Goal: Task Accomplishment & Management: Manage account settings

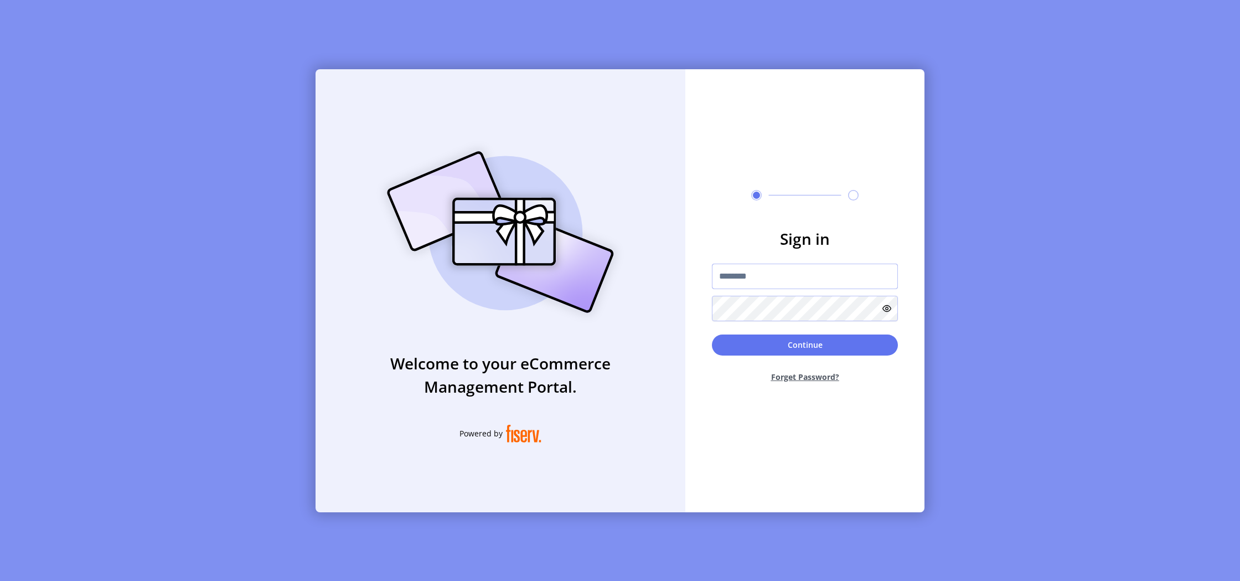
type input "**********"
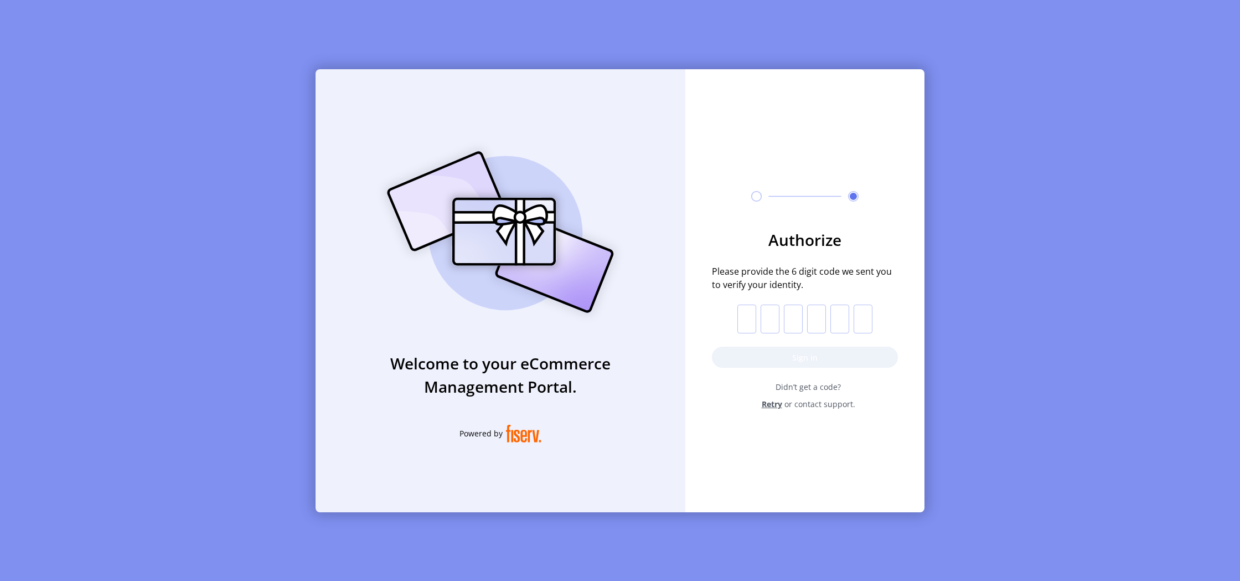
click at [753, 322] on input "text" at bounding box center [747, 319] width 19 height 29
click at [765, 352] on button "Sign in" at bounding box center [805, 357] width 186 height 21
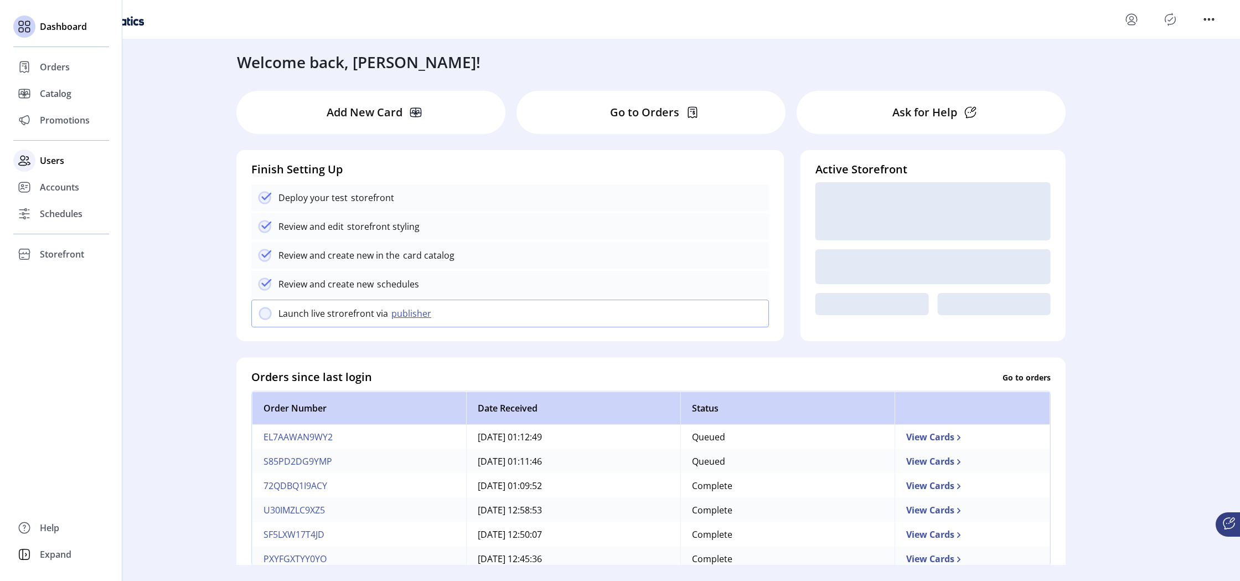
click at [53, 162] on span "Users" at bounding box center [52, 160] width 24 height 13
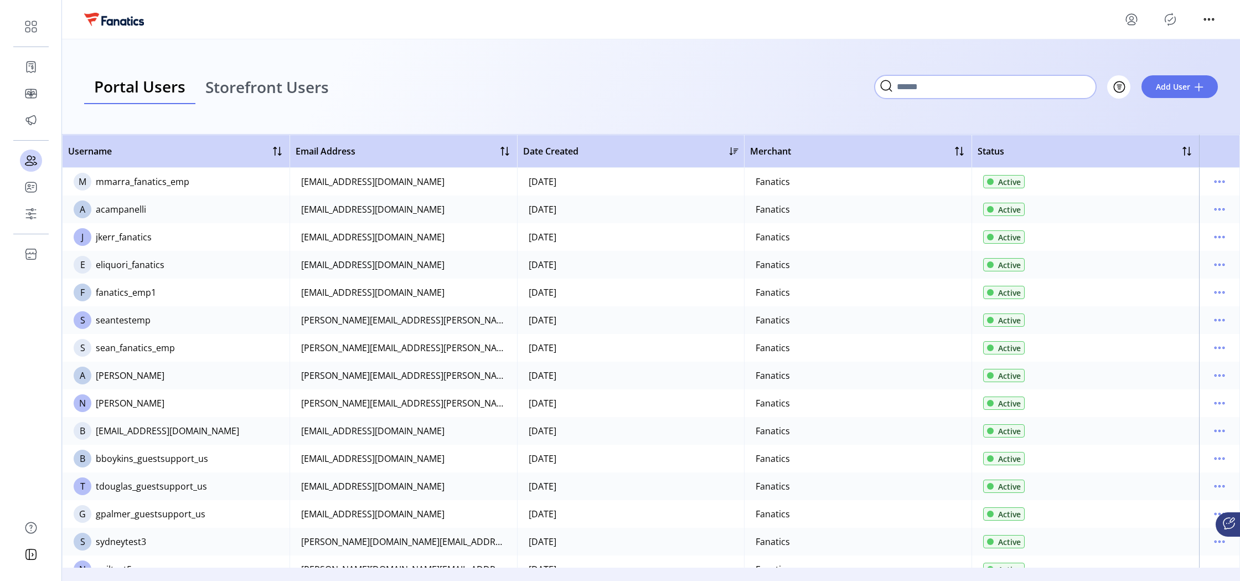
click at [1085, 94] on input "Search" at bounding box center [986, 86] width 222 height 23
click at [1219, 264] on icon "menu" at bounding box center [1220, 265] width 2 height 2
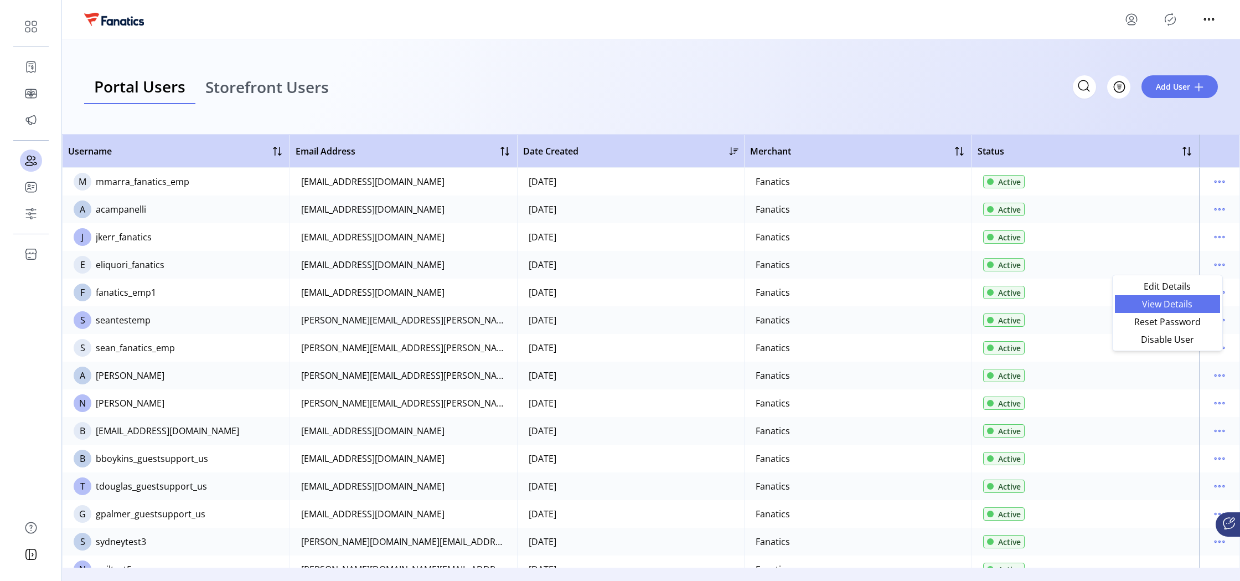
click at [1160, 300] on span "View Details" at bounding box center [1168, 304] width 92 height 9
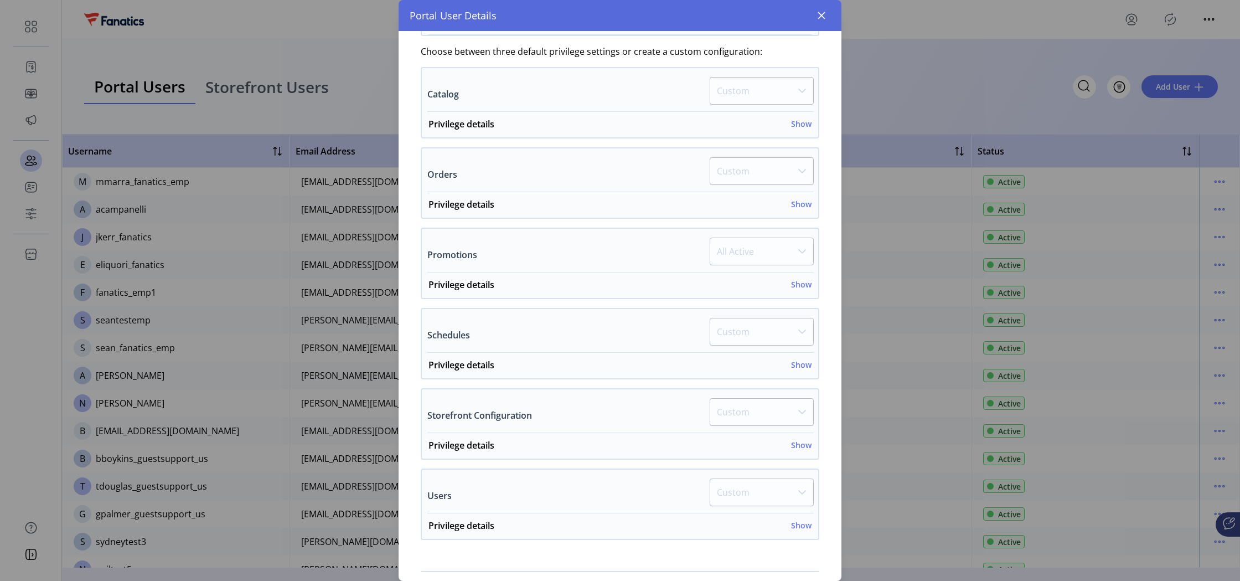
scroll to position [316, 0]
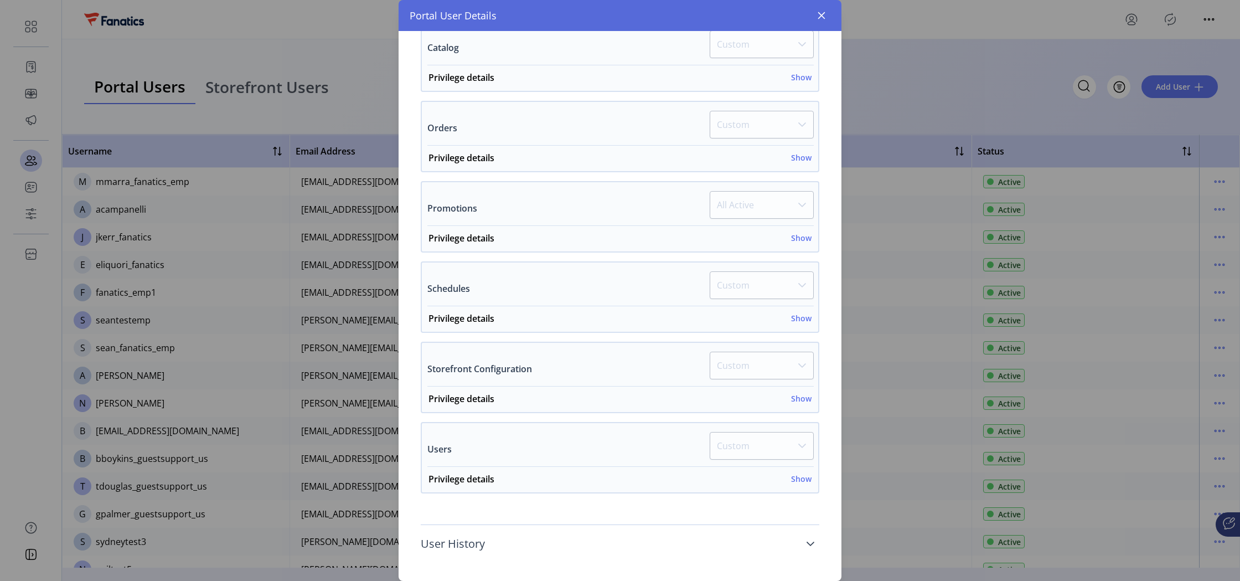
click at [504, 538] on link "User History" at bounding box center [620, 544] width 399 height 24
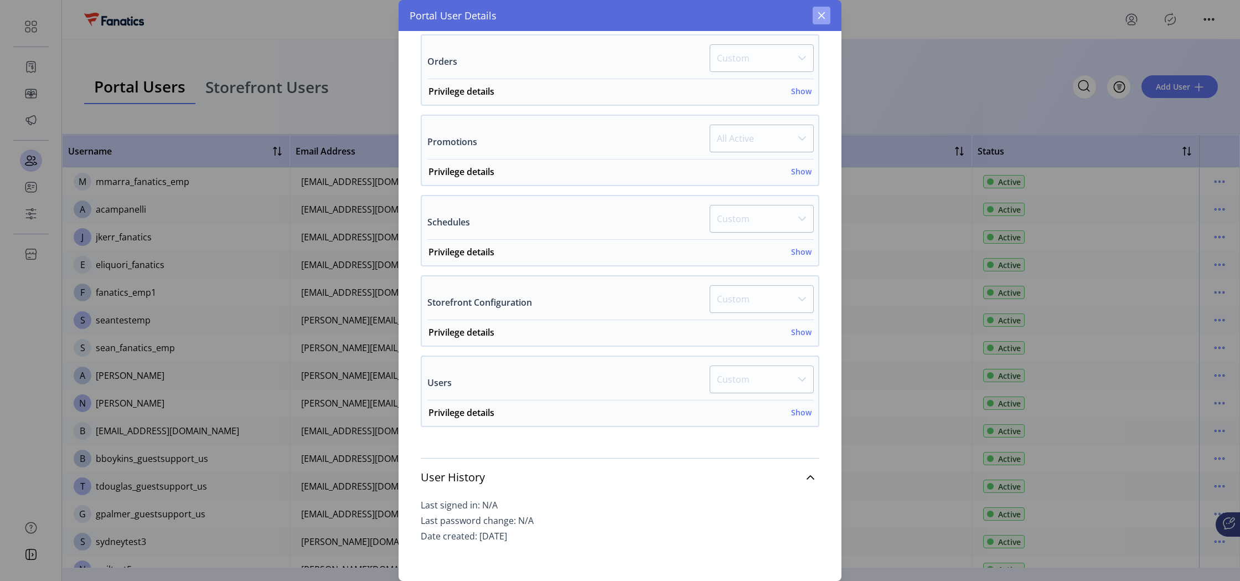
click at [822, 16] on icon "button" at bounding box center [821, 15] width 7 height 7
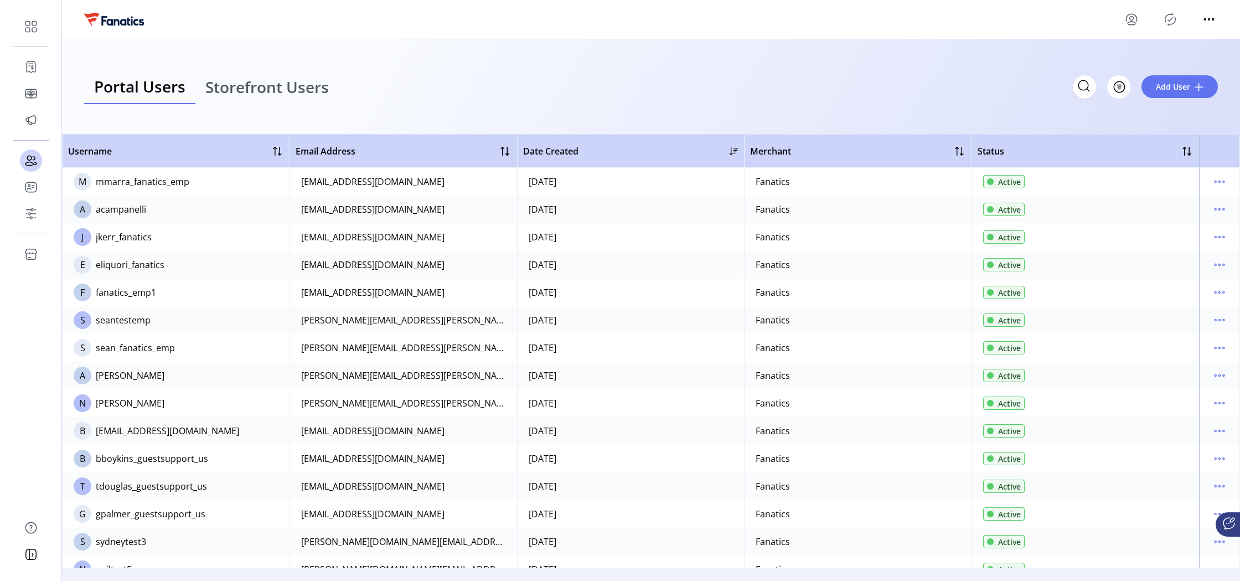
scroll to position [775, 0]
click at [1213, 210] on icon "menu" at bounding box center [1220, 209] width 18 height 18
click at [1160, 247] on span "View Details" at bounding box center [1168, 248] width 92 height 9
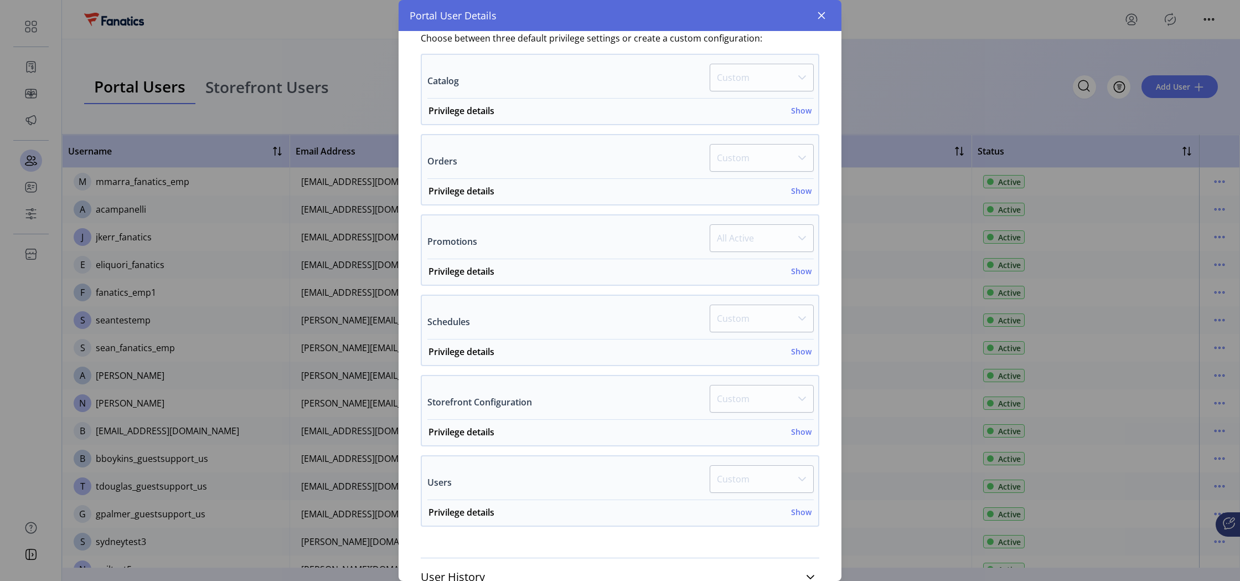
scroll to position [316, 0]
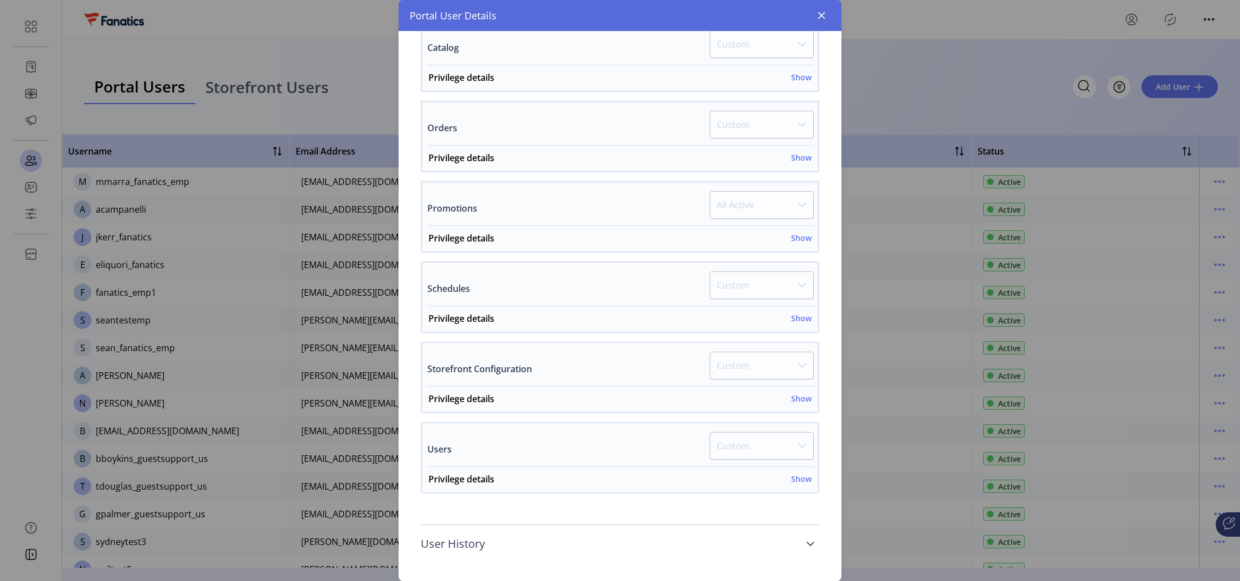
click at [460, 540] on span "User History" at bounding box center [453, 543] width 64 height 11
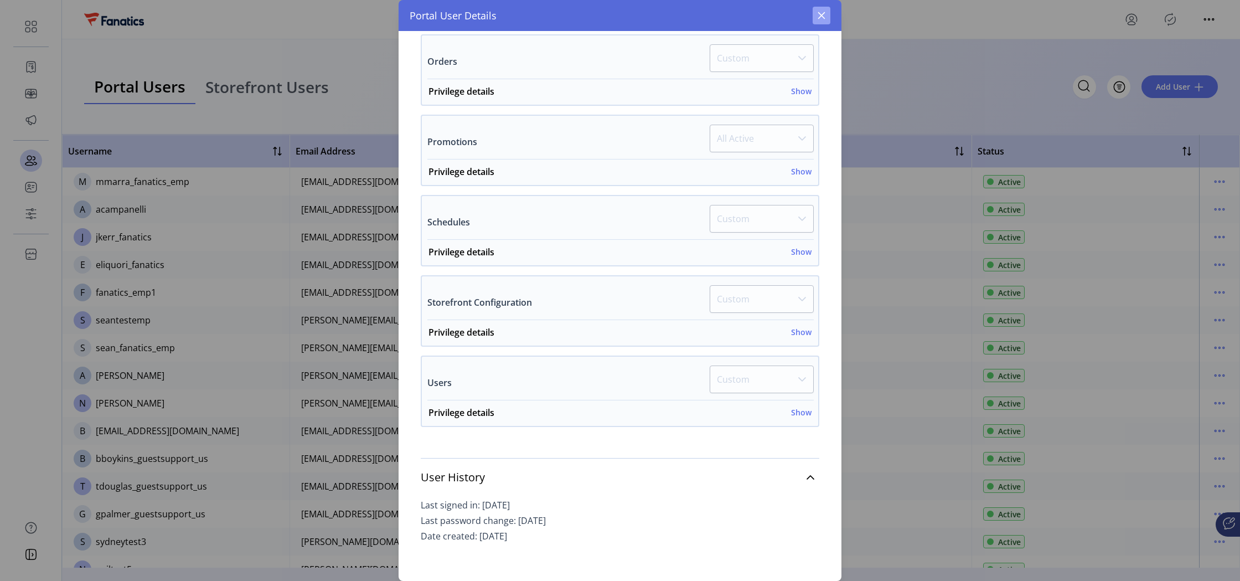
click at [824, 16] on icon "button" at bounding box center [821, 15] width 9 height 9
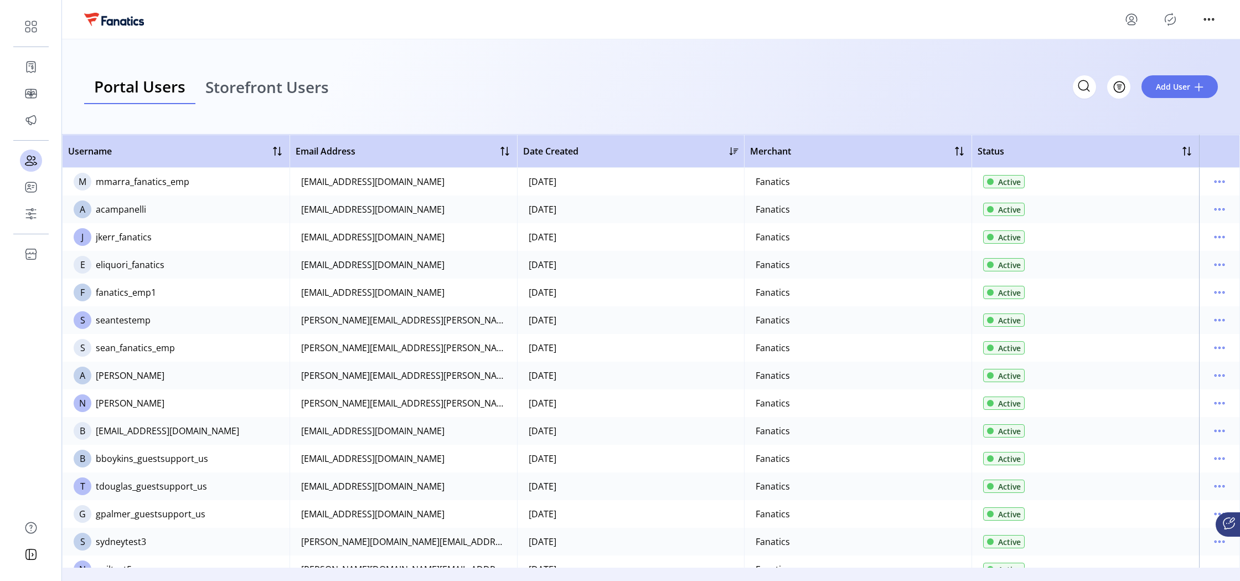
scroll to position [775, 0]
click at [1213, 181] on icon "menu" at bounding box center [1220, 182] width 18 height 18
click at [1161, 209] on link "Edit Details" at bounding box center [1167, 203] width 105 height 18
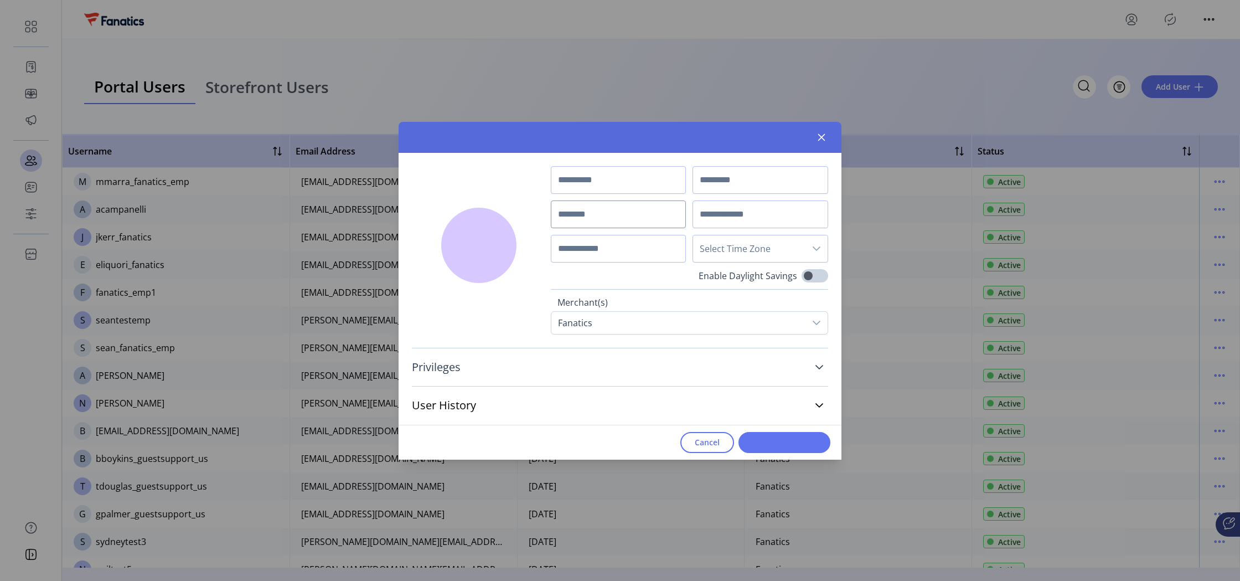
type input "***"
type input "*****"
type input "**********"
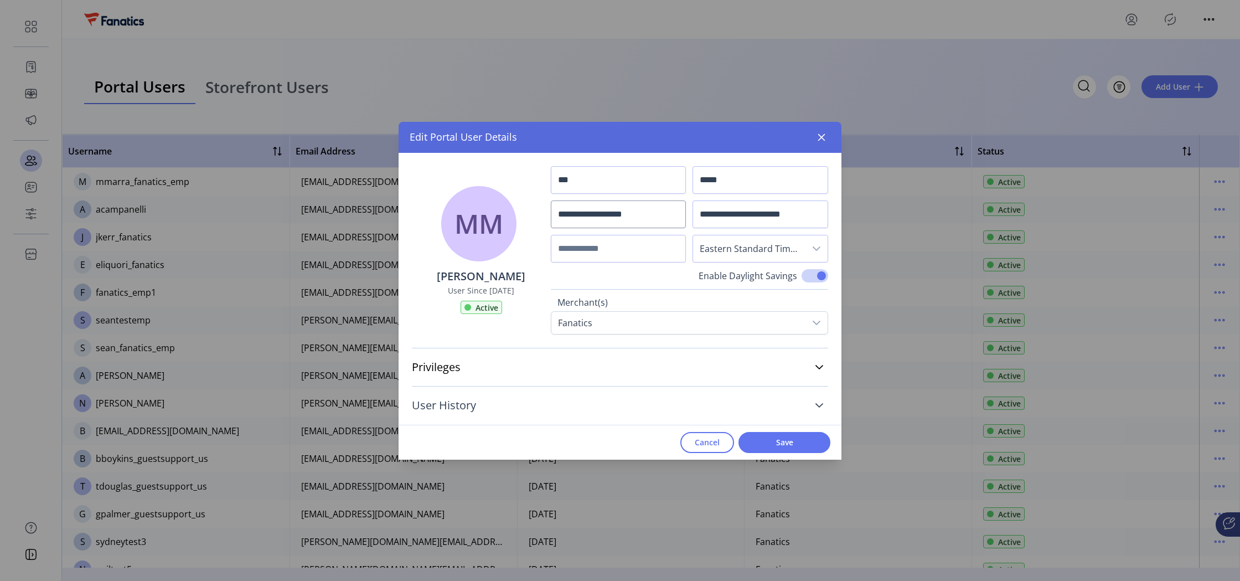
click at [486, 403] on link "User History" at bounding box center [620, 405] width 416 height 24
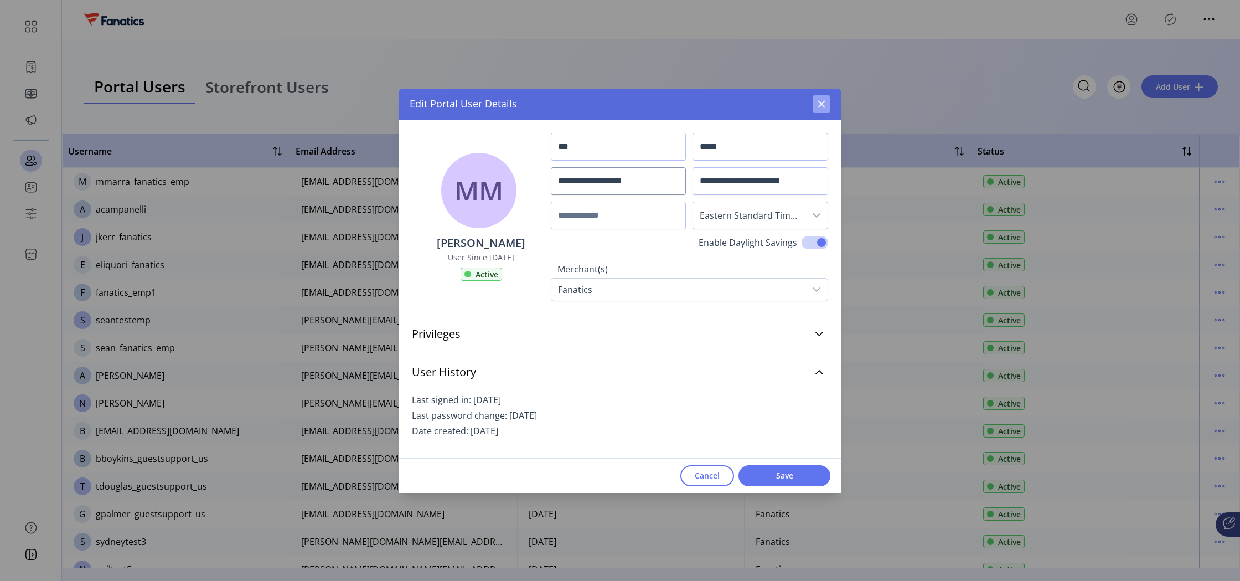
click at [823, 104] on icon "button" at bounding box center [821, 104] width 9 height 9
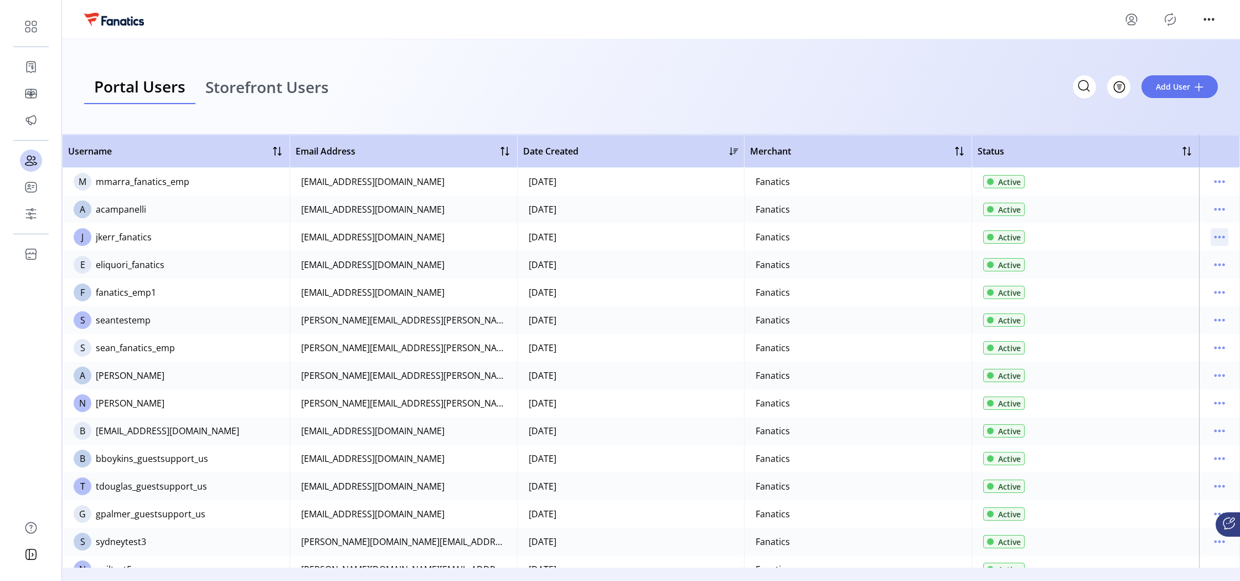
click at [1213, 238] on icon "menu" at bounding box center [1220, 237] width 18 height 18
click at [1166, 275] on span "View Details" at bounding box center [1168, 276] width 92 height 9
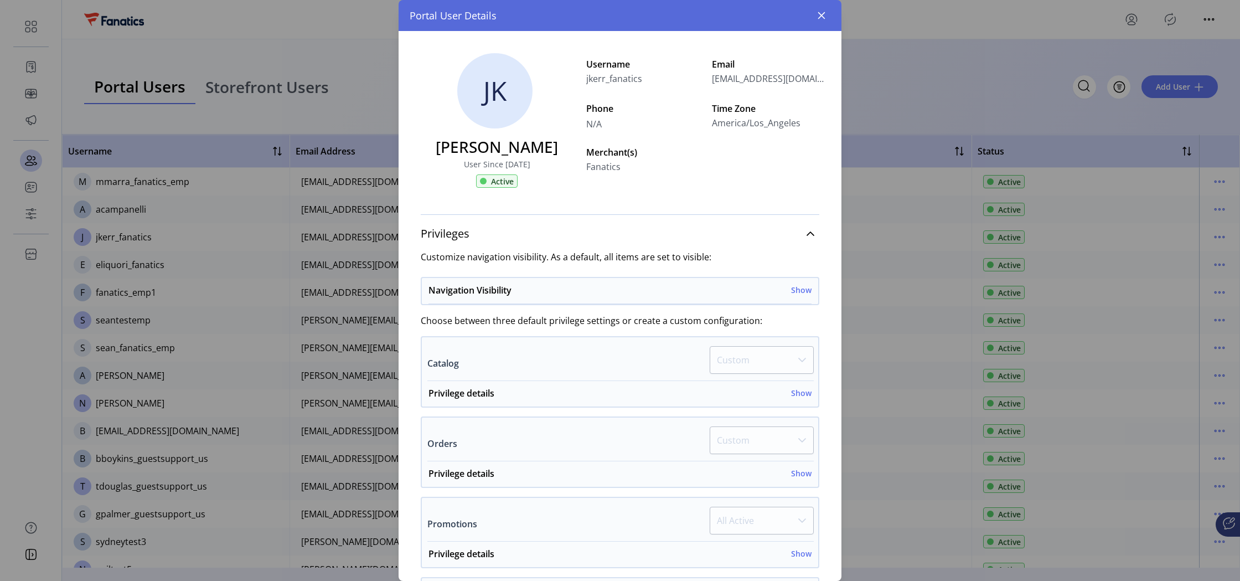
scroll to position [316, 0]
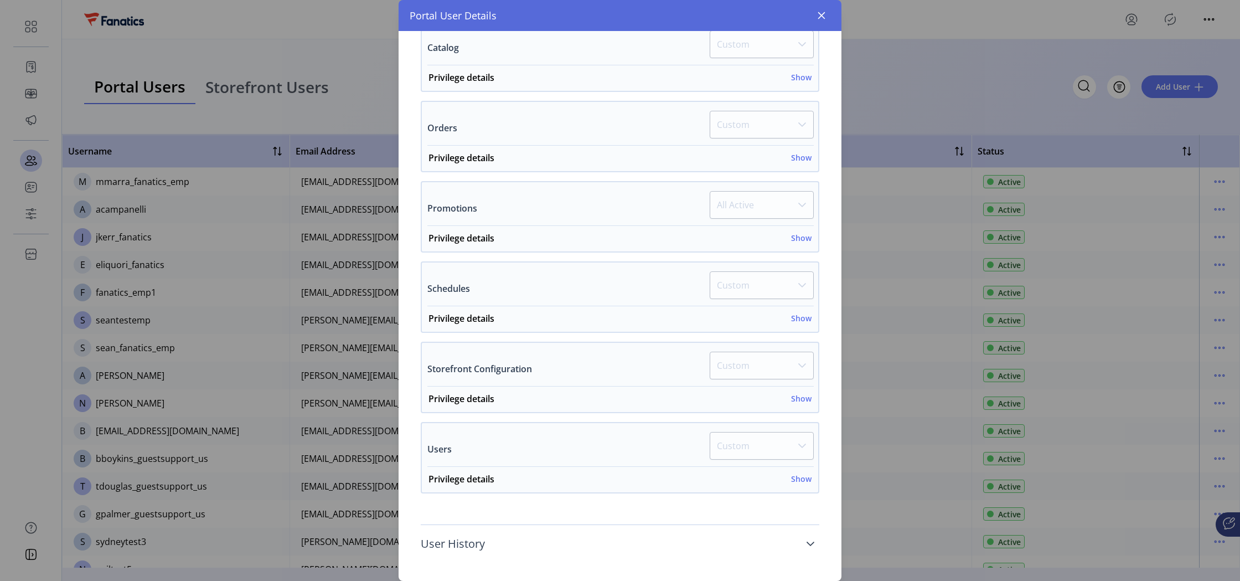
click at [465, 543] on span "User History" at bounding box center [453, 543] width 64 height 11
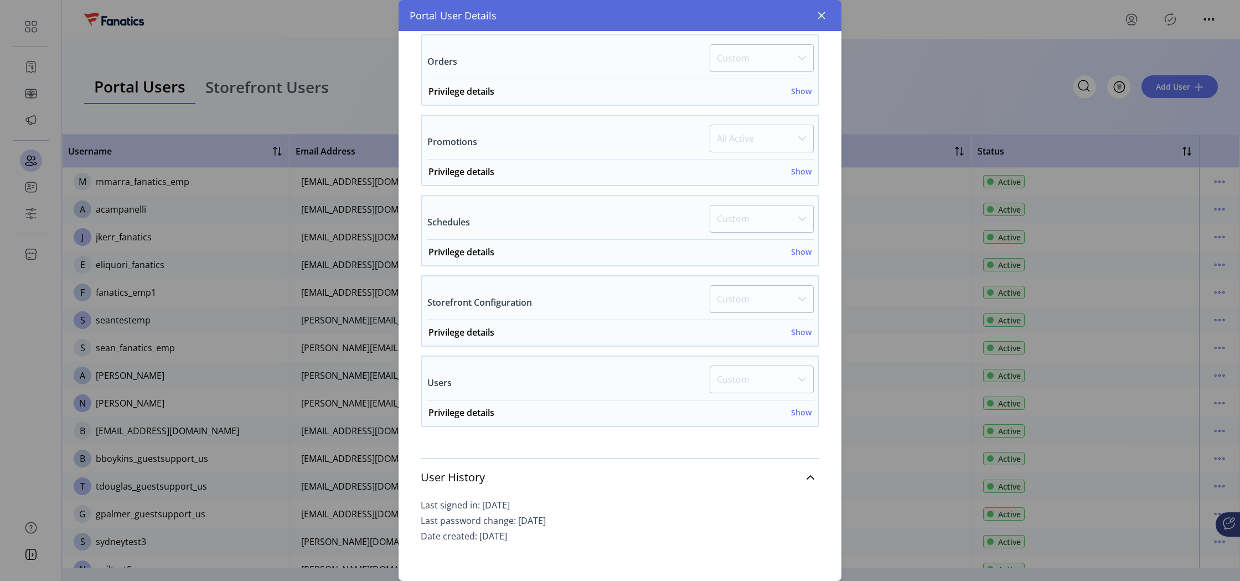
scroll to position [0, 0]
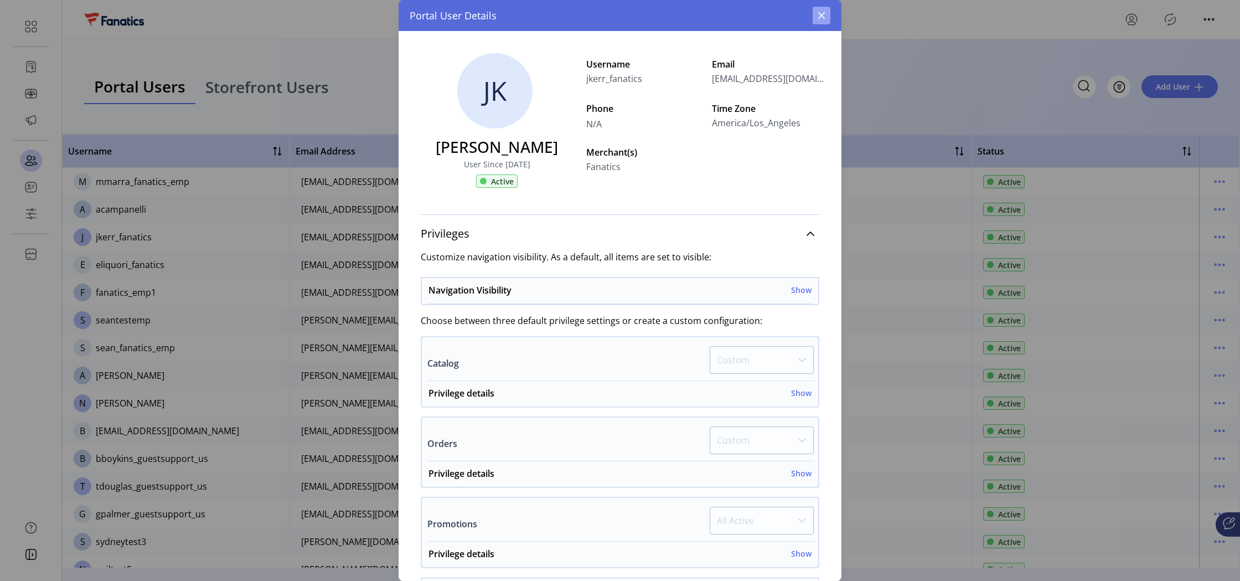
click at [823, 18] on icon "button" at bounding box center [821, 15] width 7 height 7
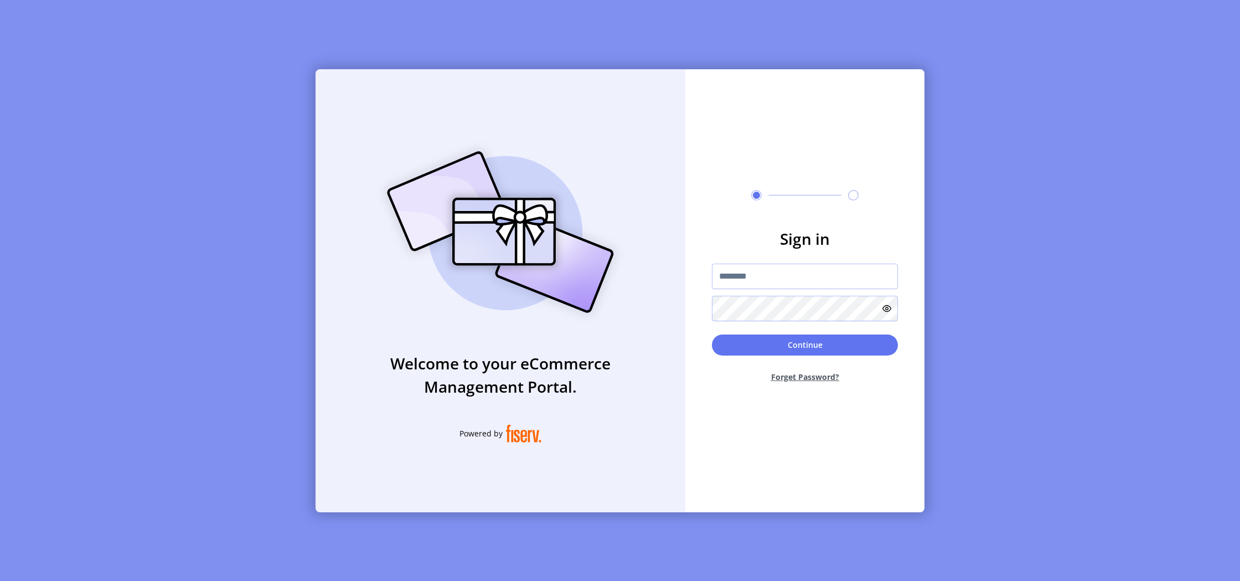
type input "**********"
